Goal: Use online tool/utility: Utilize a website feature to perform a specific function

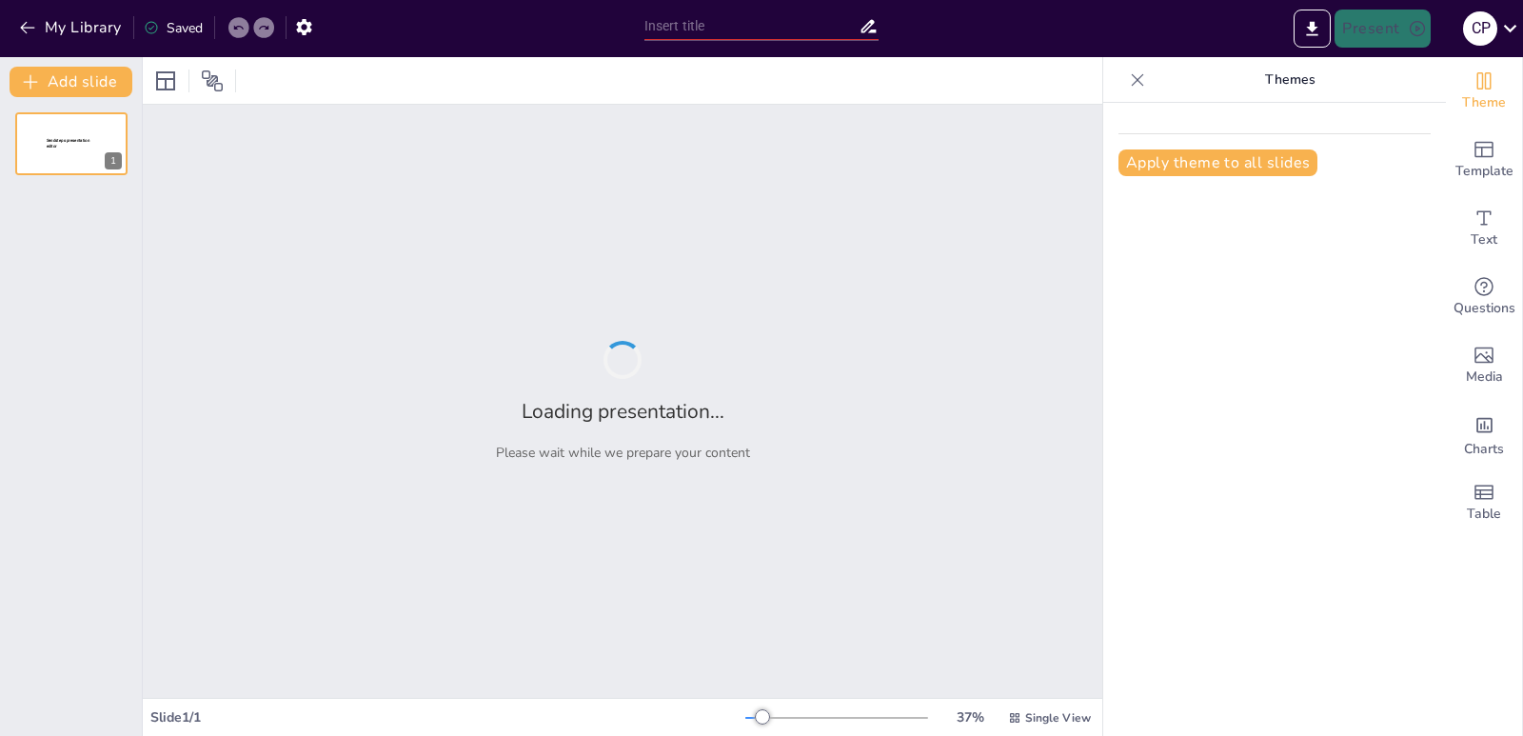
type input "New Sendsteps"
type input "Transforming Wealth Management: Join Us at Wealthstreet"
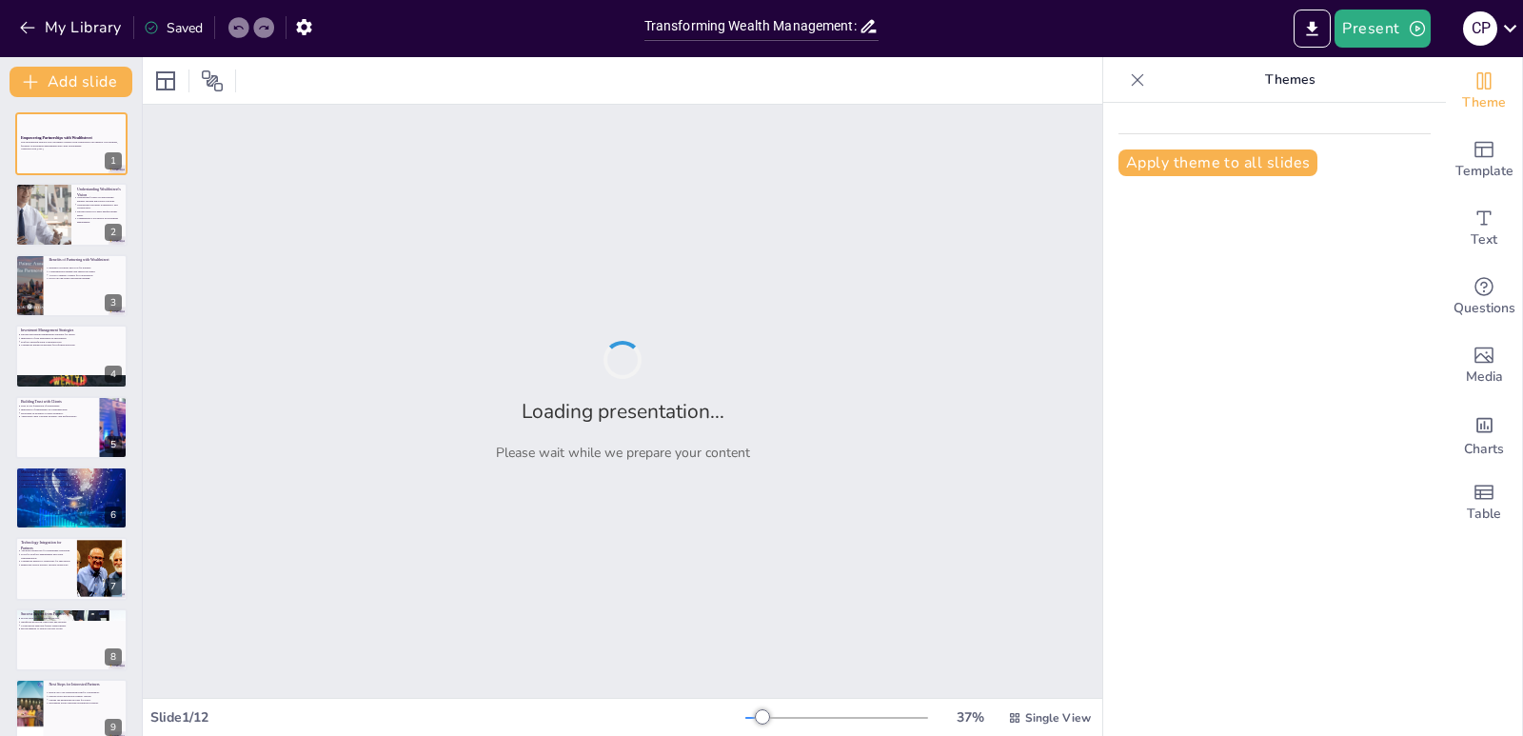
checkbox input "true"
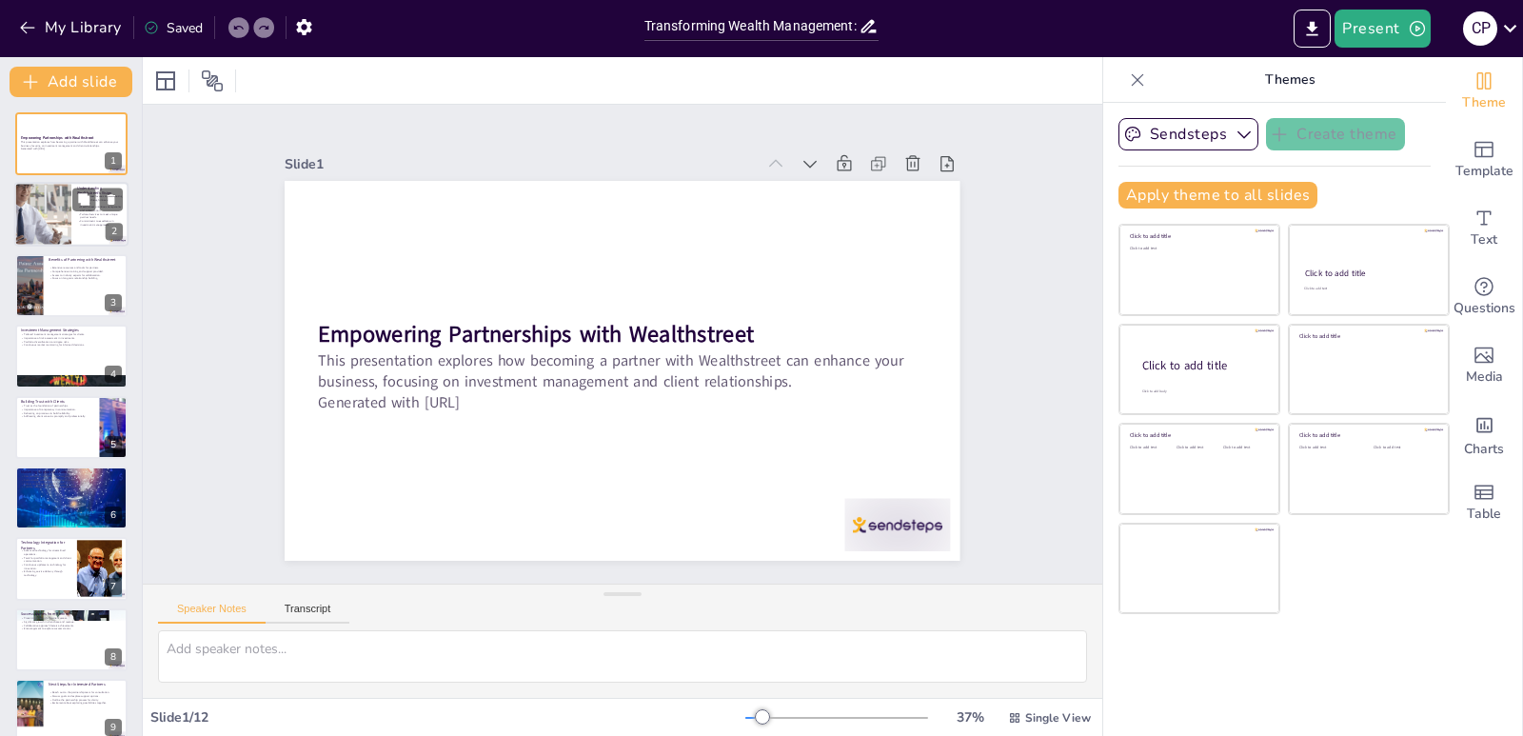
checkbox input "true"
click at [14, 208] on div "Understanding Wealthstreet's Vision Wealthstreet focuses on empowering partners…" at bounding box center [71, 215] width 114 height 65
type textarea "Innovation is at the heart of Wealthstreet's approach. We strive to provide our…"
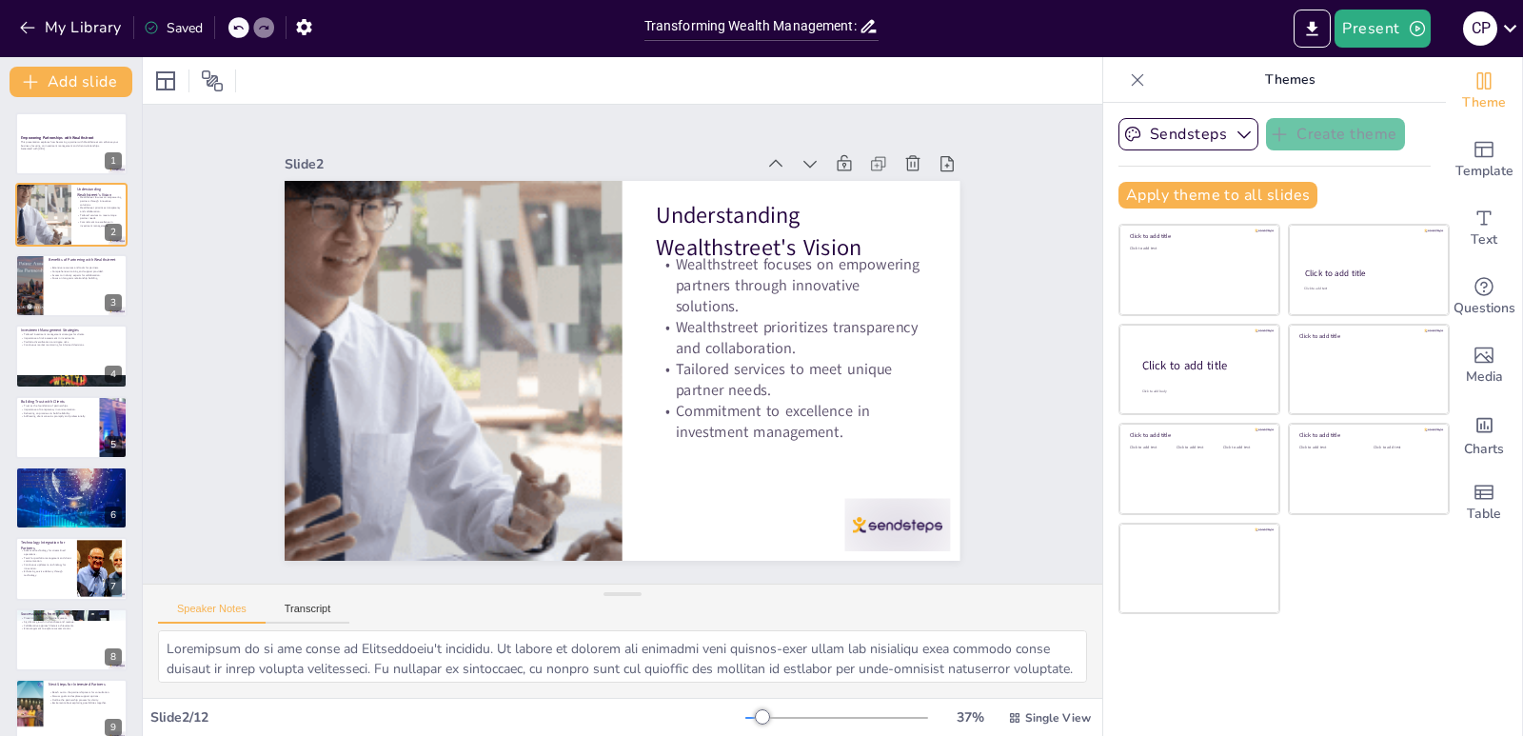
checkbox input "true"
